Goal: Find specific page/section: Find specific page/section

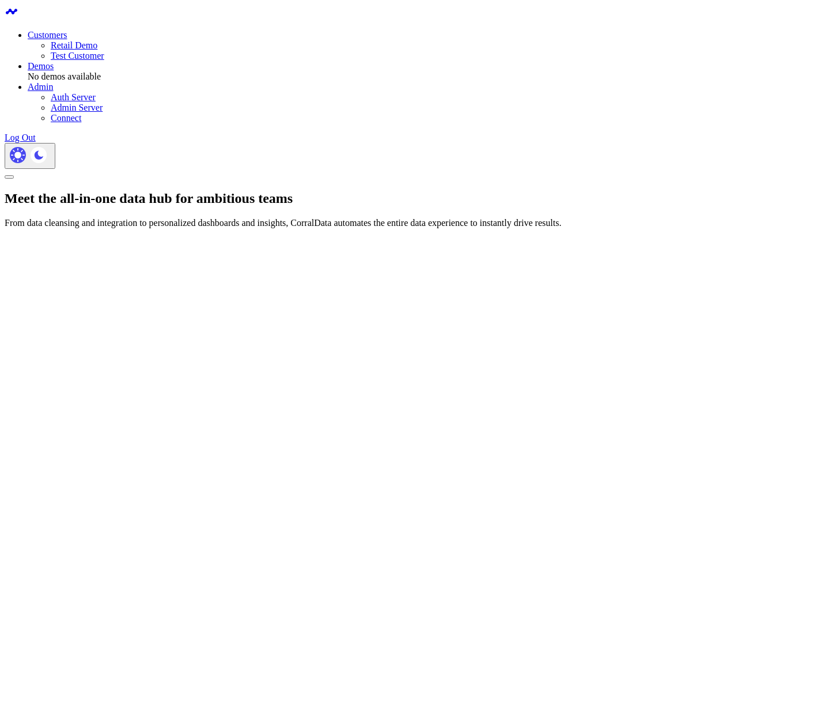
click at [97, 40] on link "Retail Demo" at bounding box center [74, 45] width 47 height 10
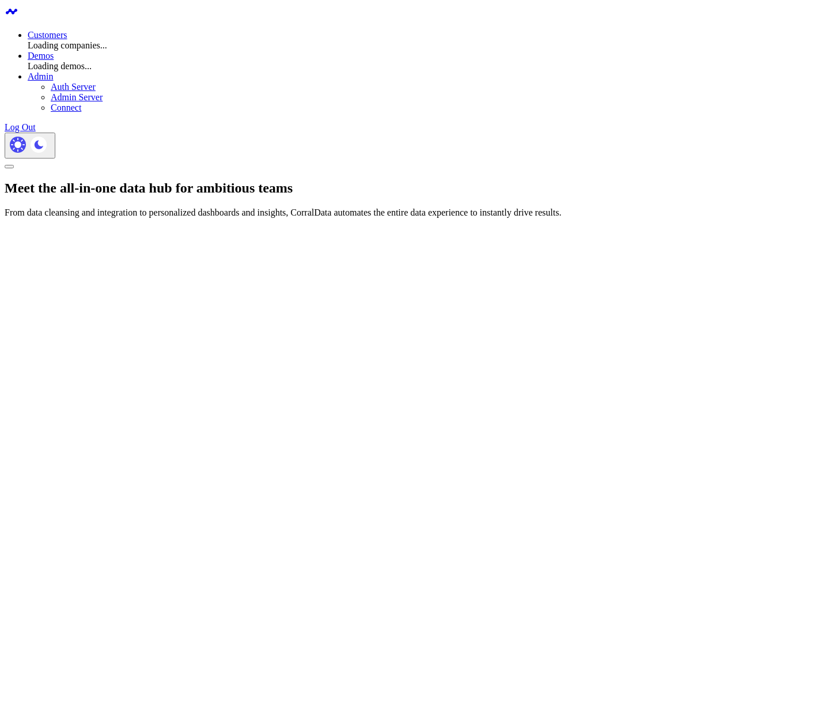
click at [232, 237] on div at bounding box center [411, 281] width 812 height 89
click at [103, 92] on link "Admin Server" at bounding box center [77, 97] width 52 height 10
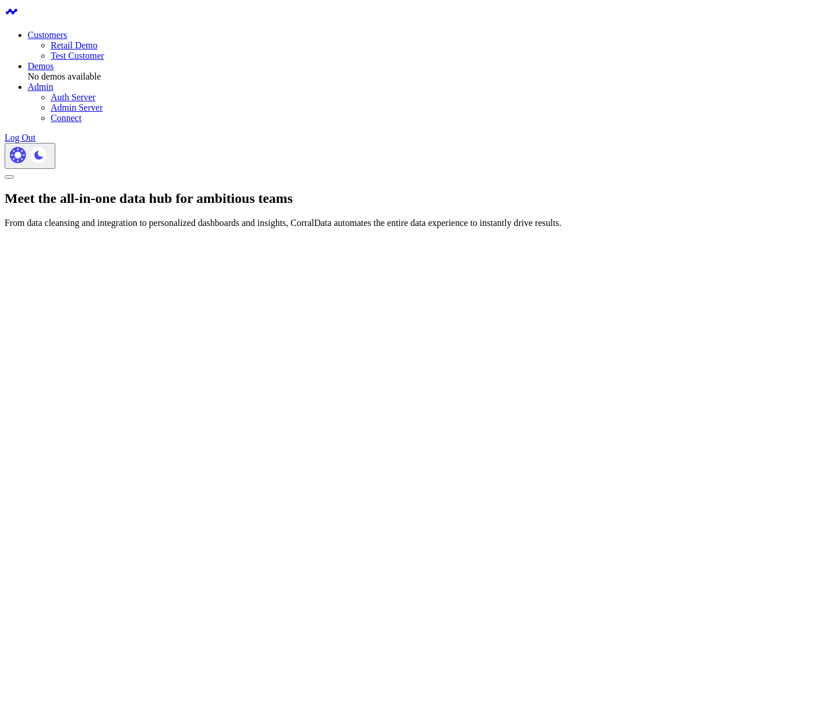
click at [97, 40] on link "Retail Demo" at bounding box center [74, 45] width 47 height 10
